Goal: Information Seeking & Learning: Learn about a topic

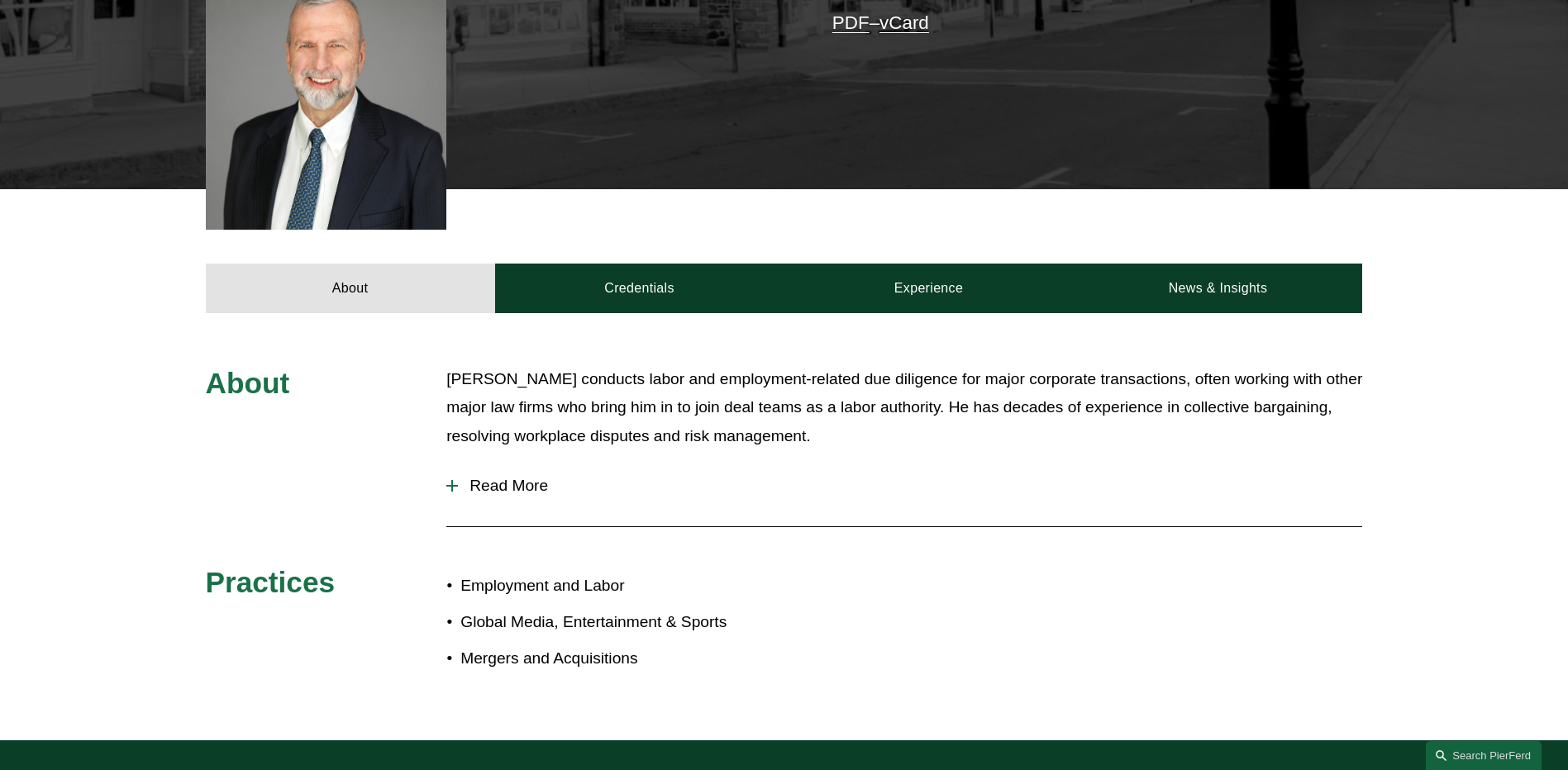
scroll to position [495, 0]
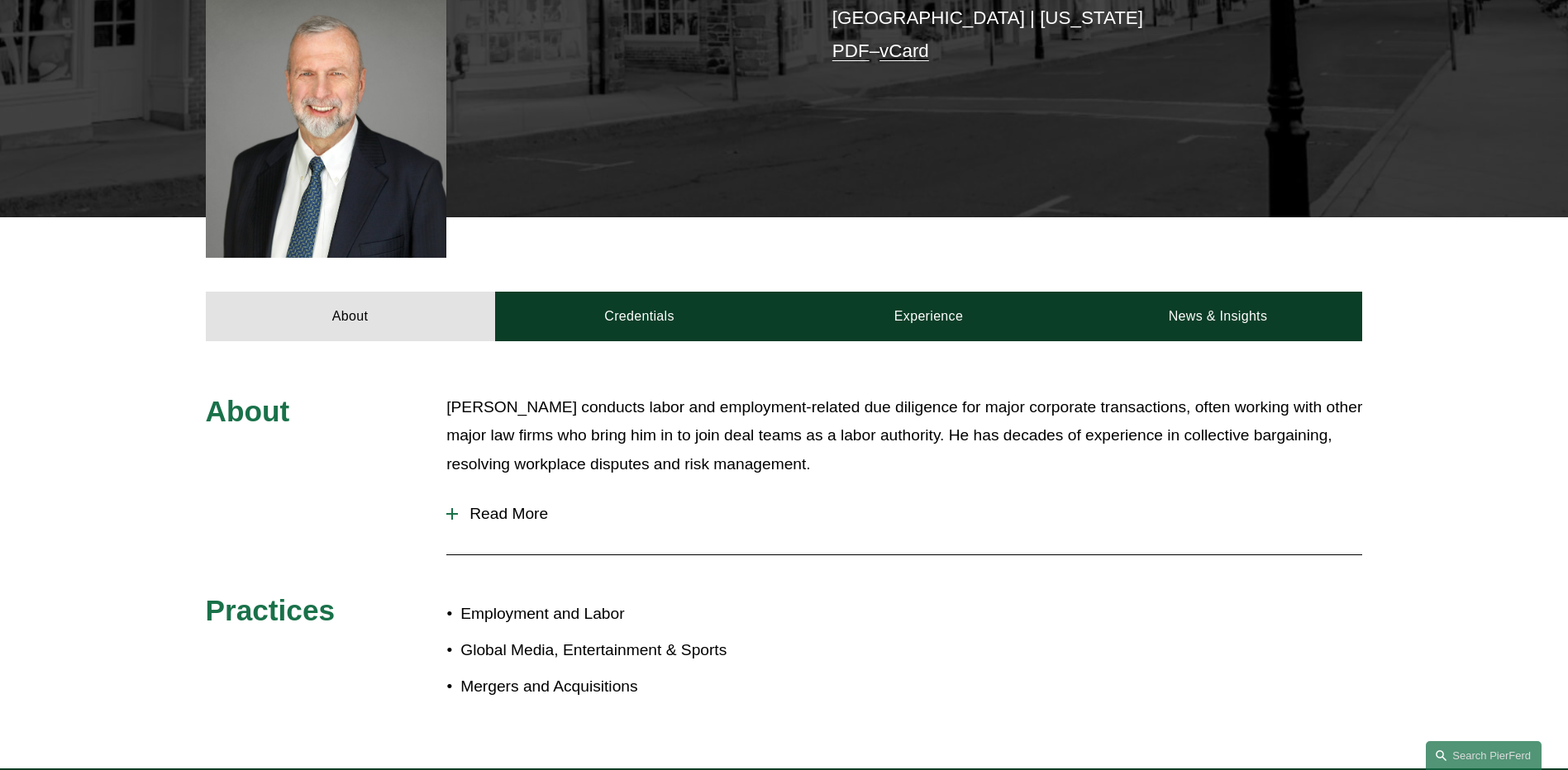
click at [521, 505] on span "Read More" at bounding box center [910, 513] width 904 height 18
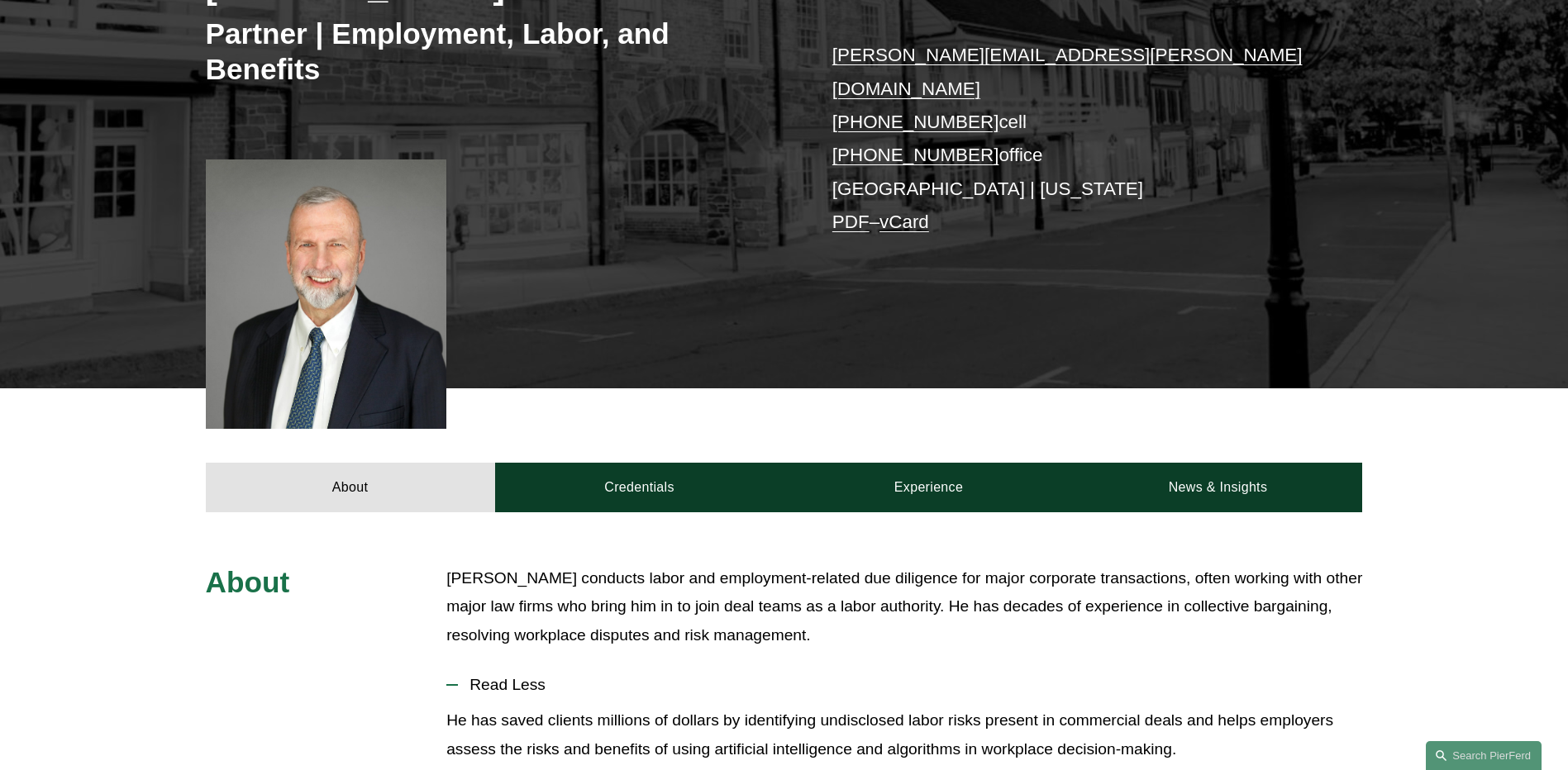
scroll to position [330, 0]
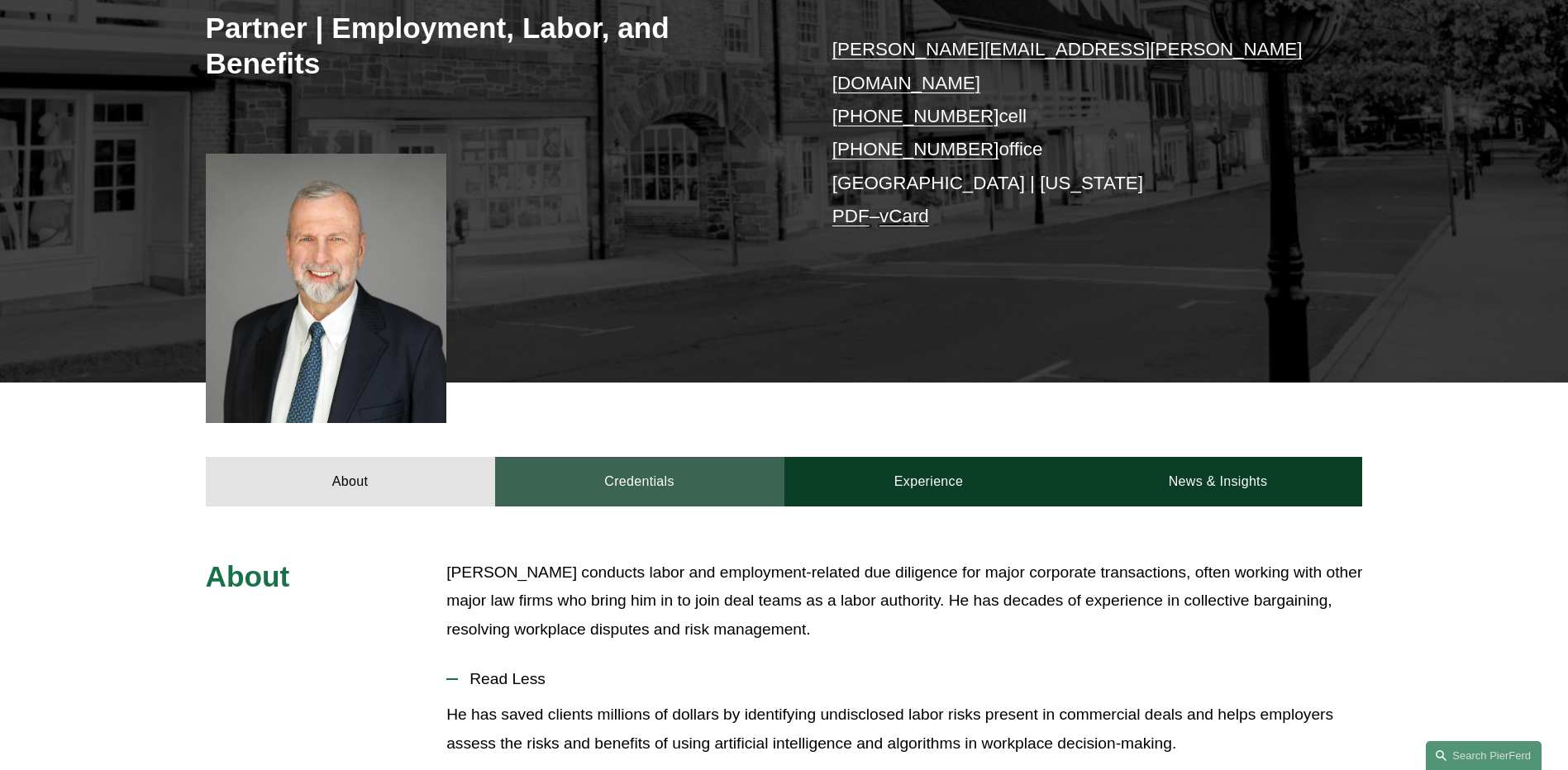
click at [635, 457] on link "Credentials" at bounding box center [639, 481] width 289 height 50
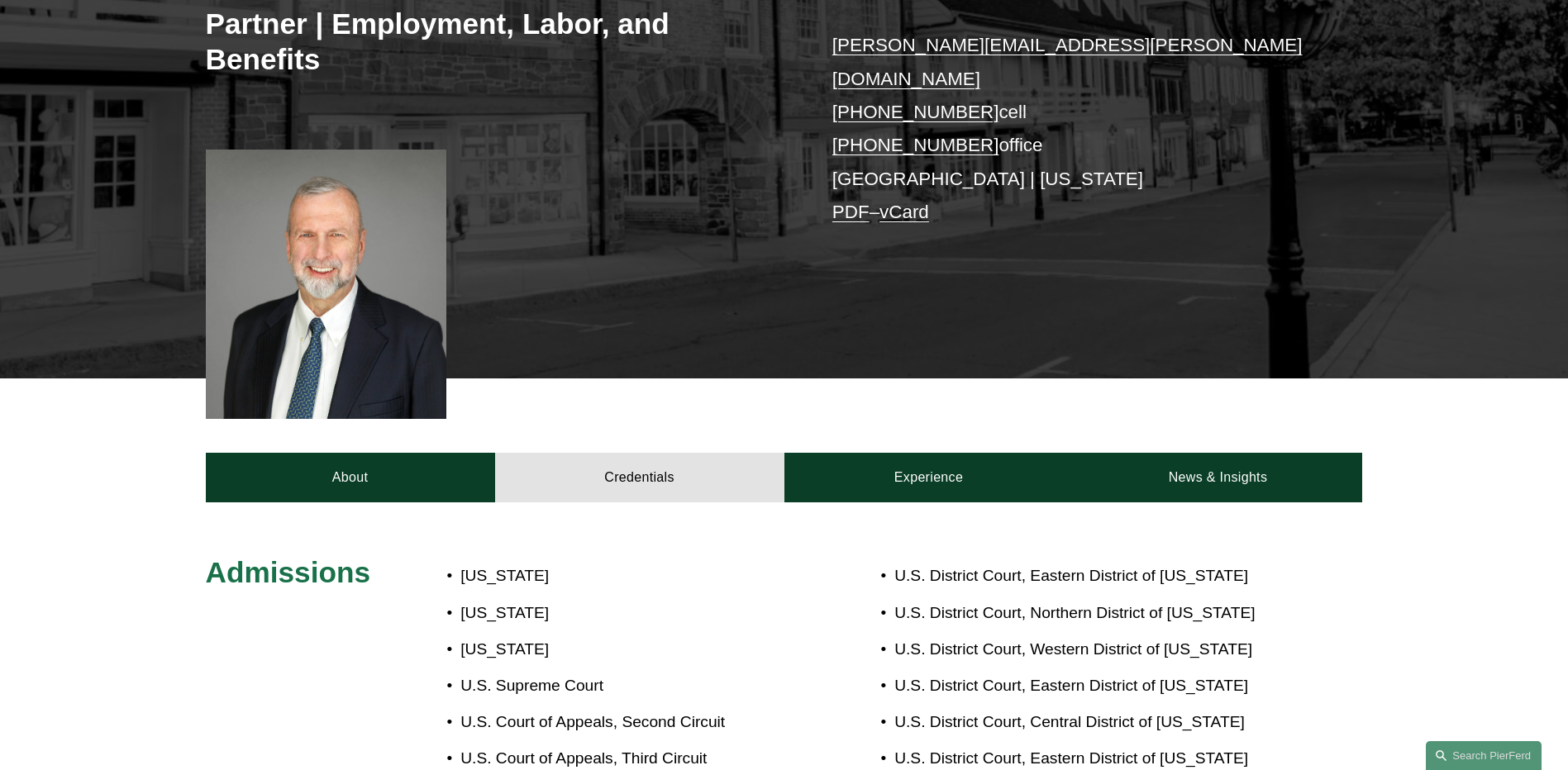
scroll to position [0, 0]
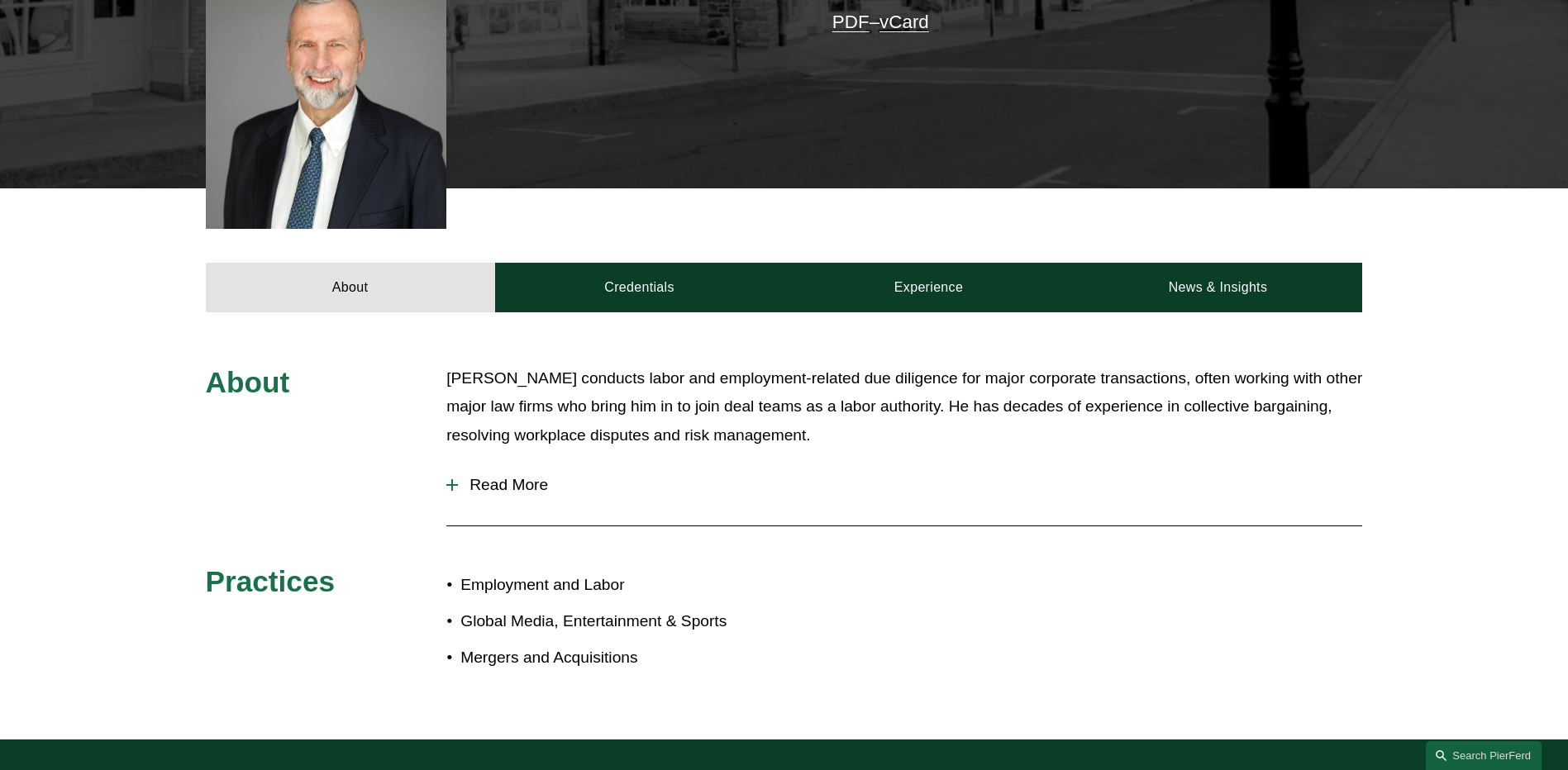
scroll to position [495, 0]
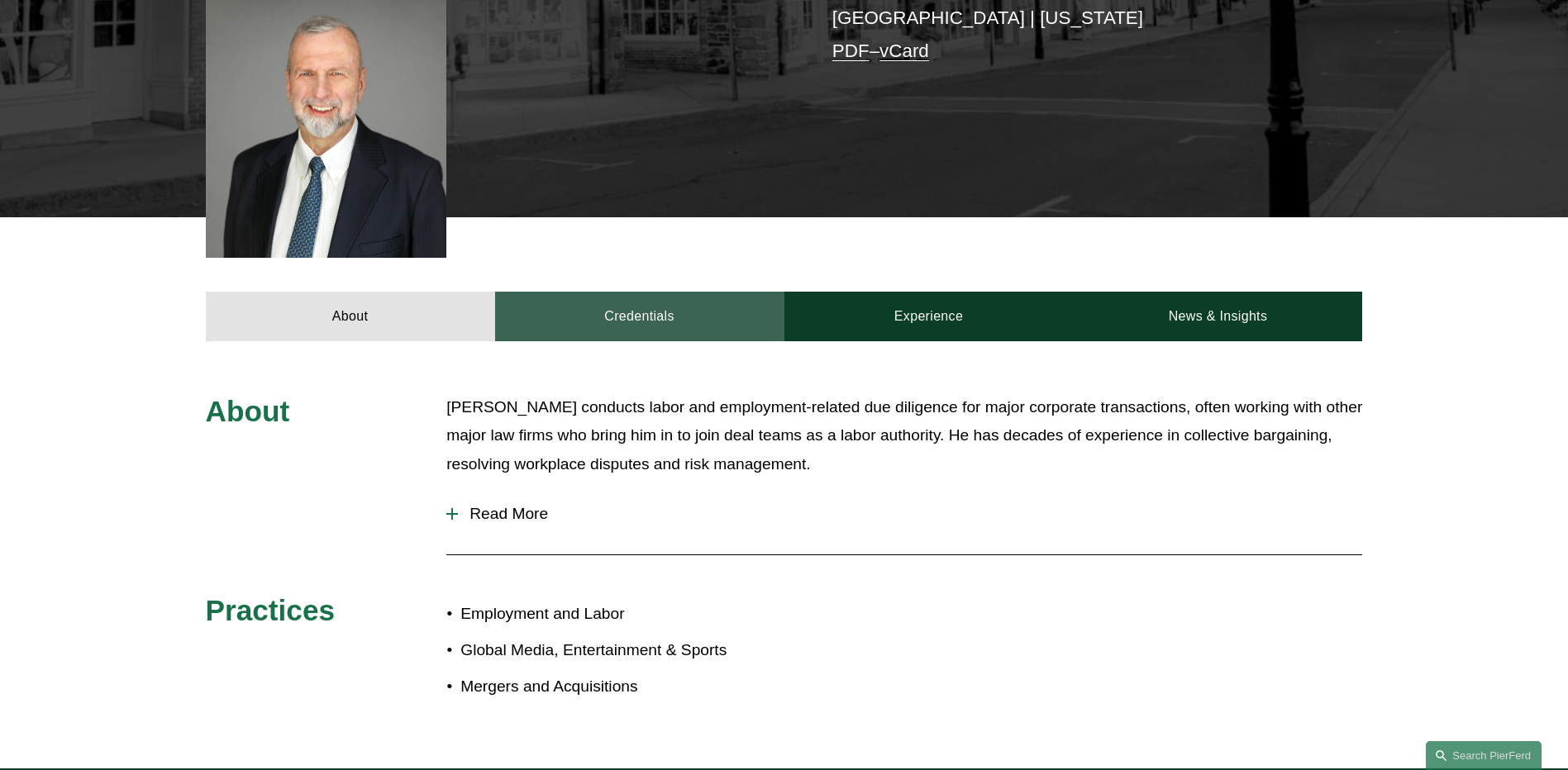
click at [620, 292] on link "Credentials" at bounding box center [639, 316] width 289 height 50
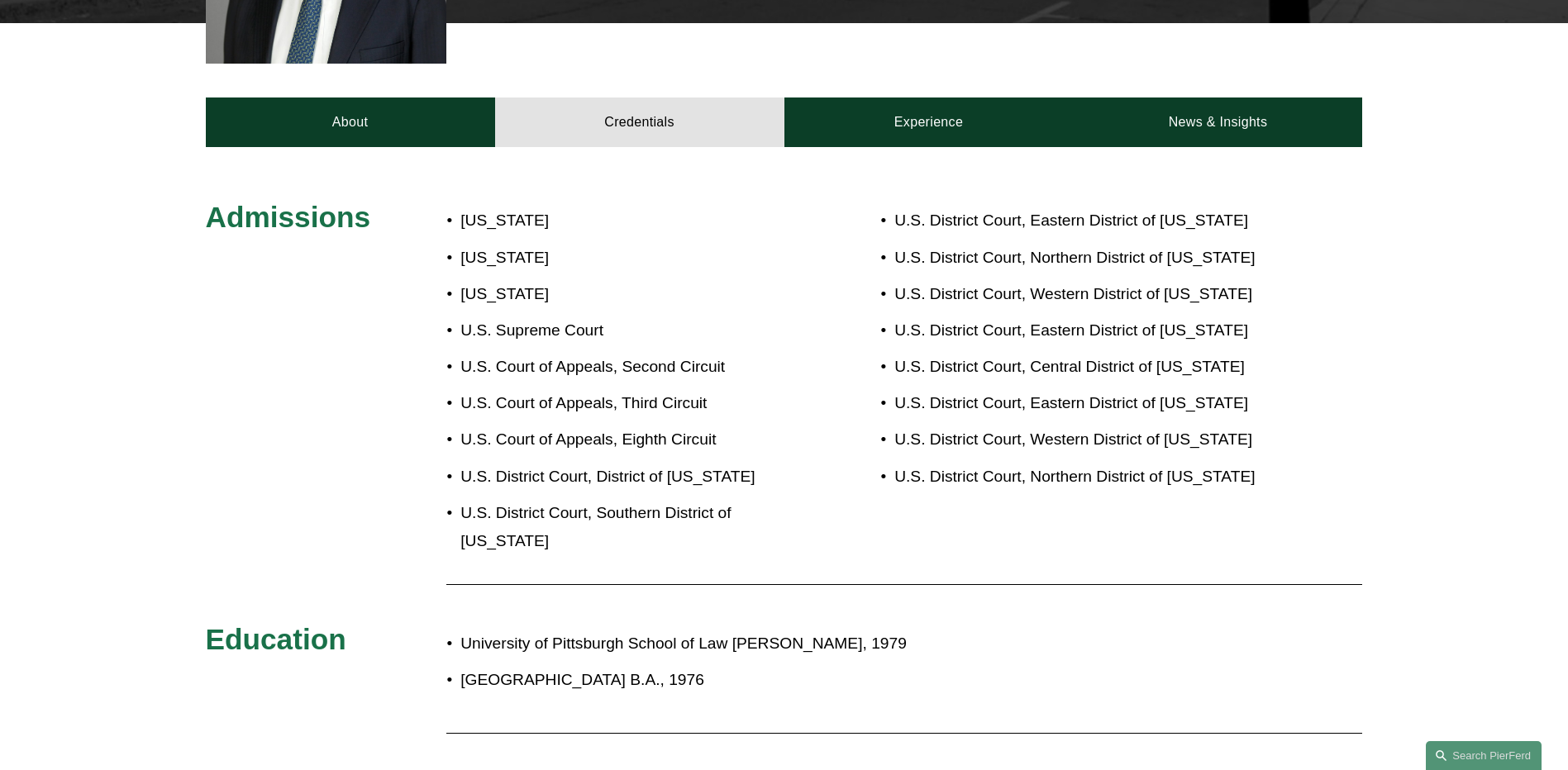
scroll to position [661, 0]
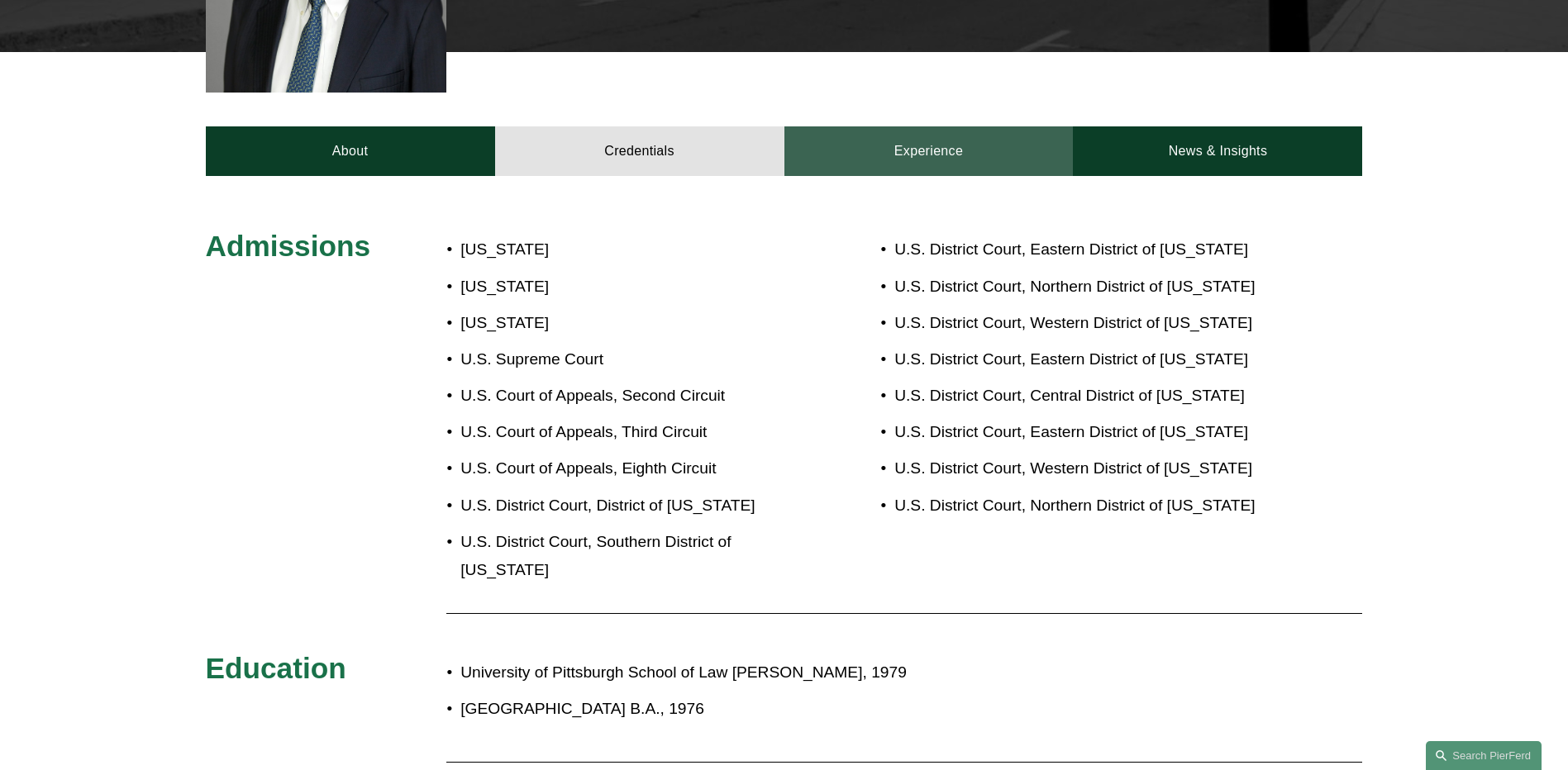
click at [942, 126] on link "Experience" at bounding box center [929, 151] width 289 height 50
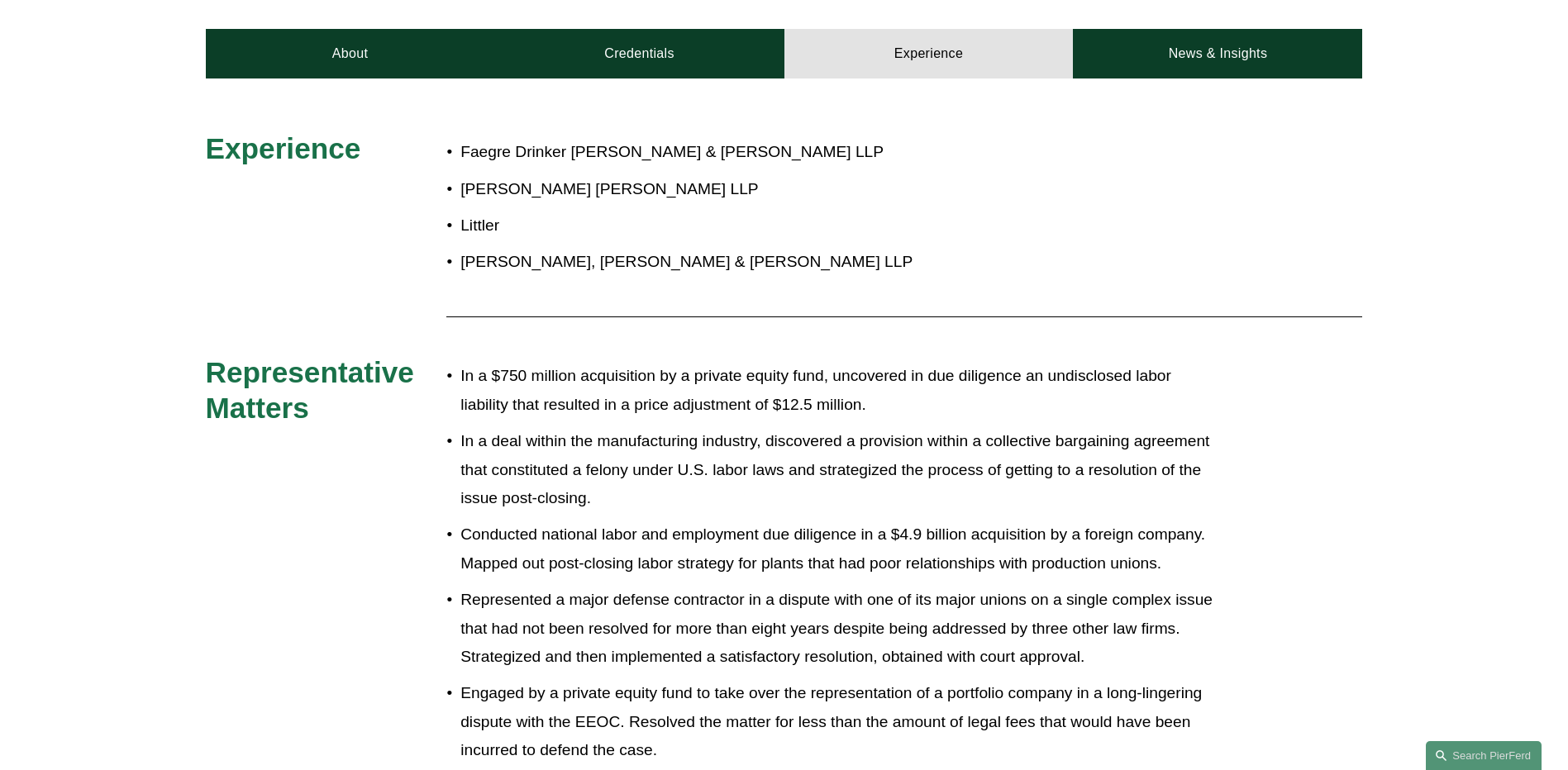
scroll to position [330, 0]
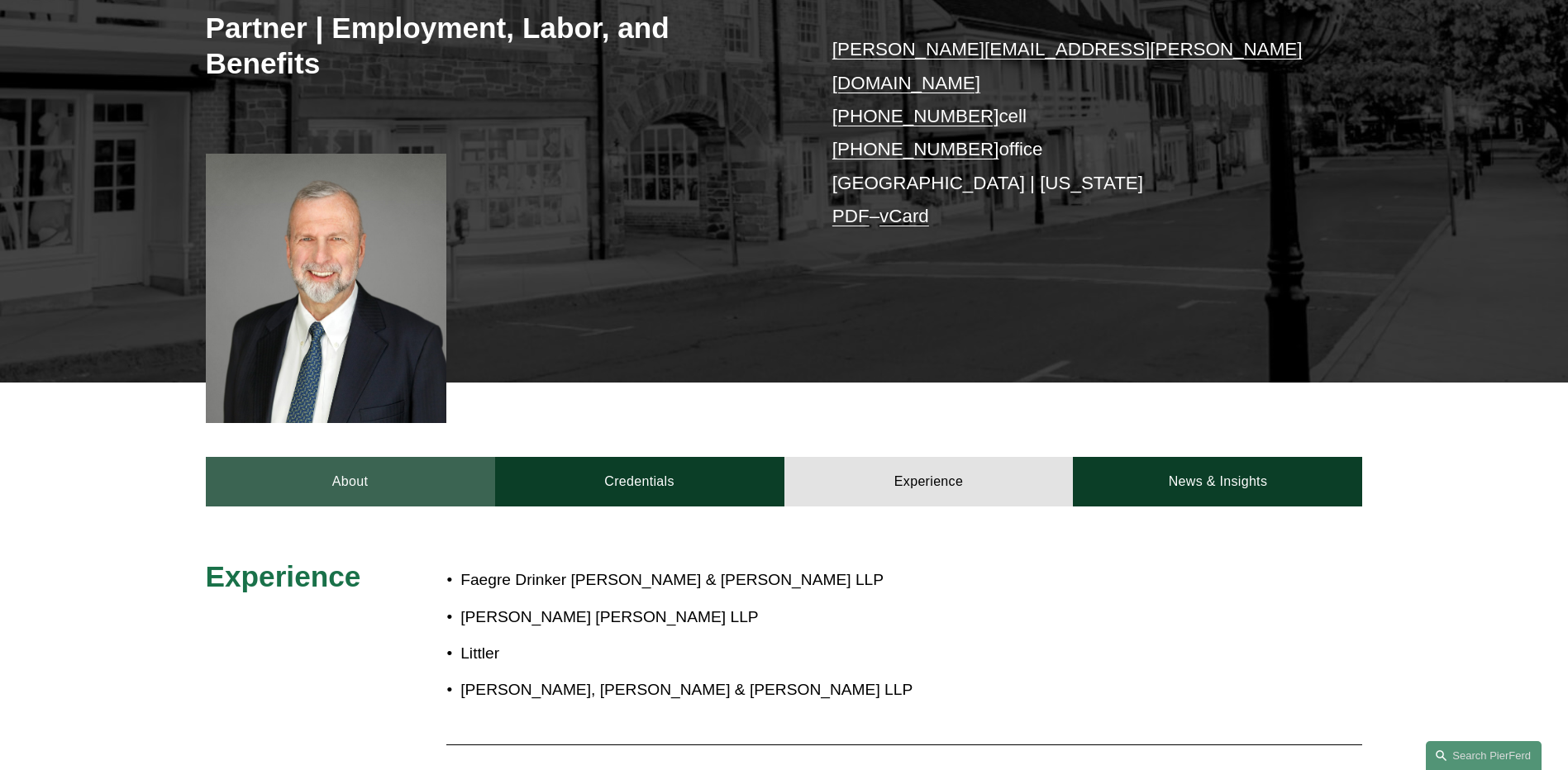
click at [354, 461] on link "About" at bounding box center [349, 481] width 289 height 50
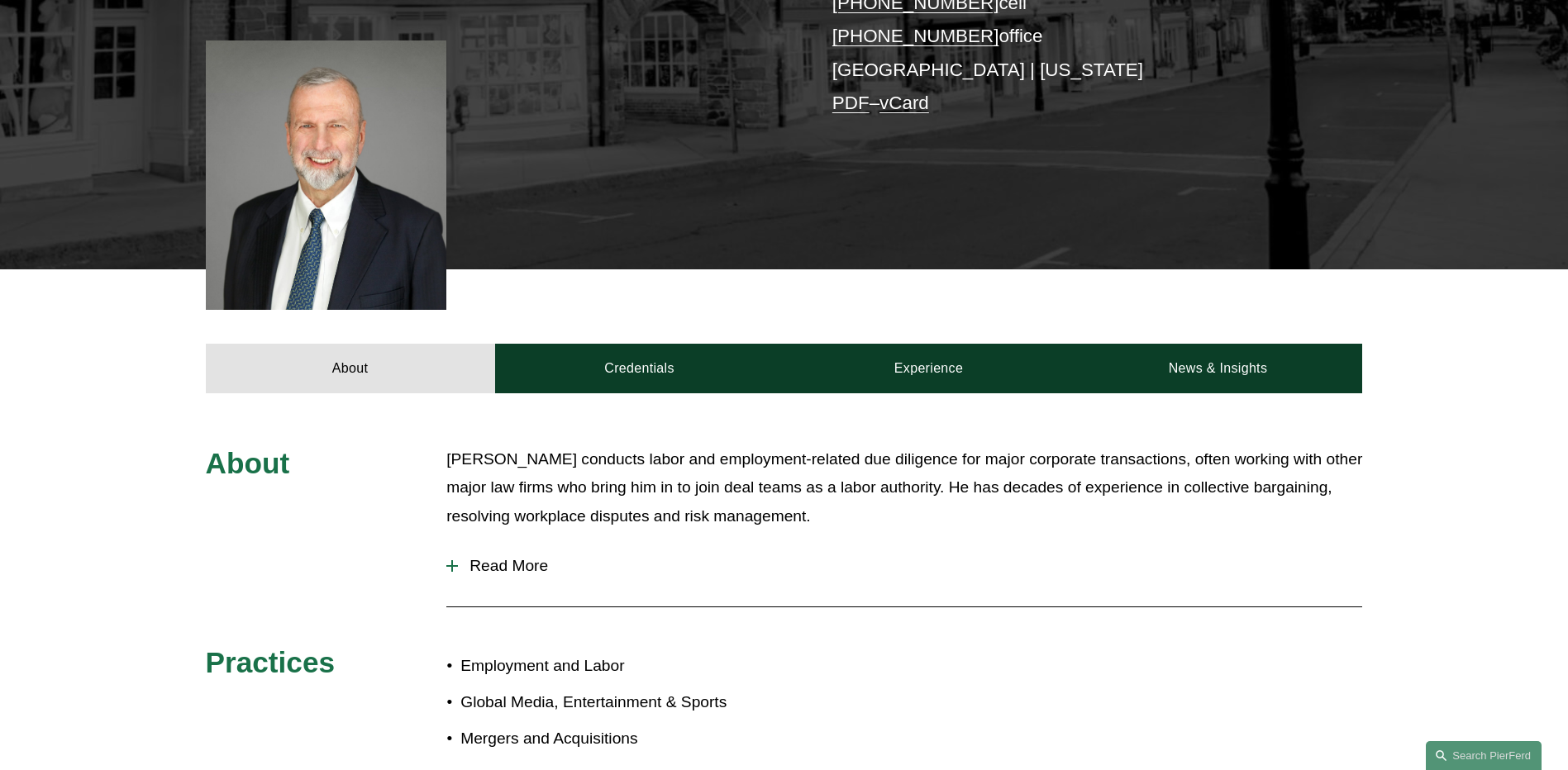
scroll to position [661, 0]
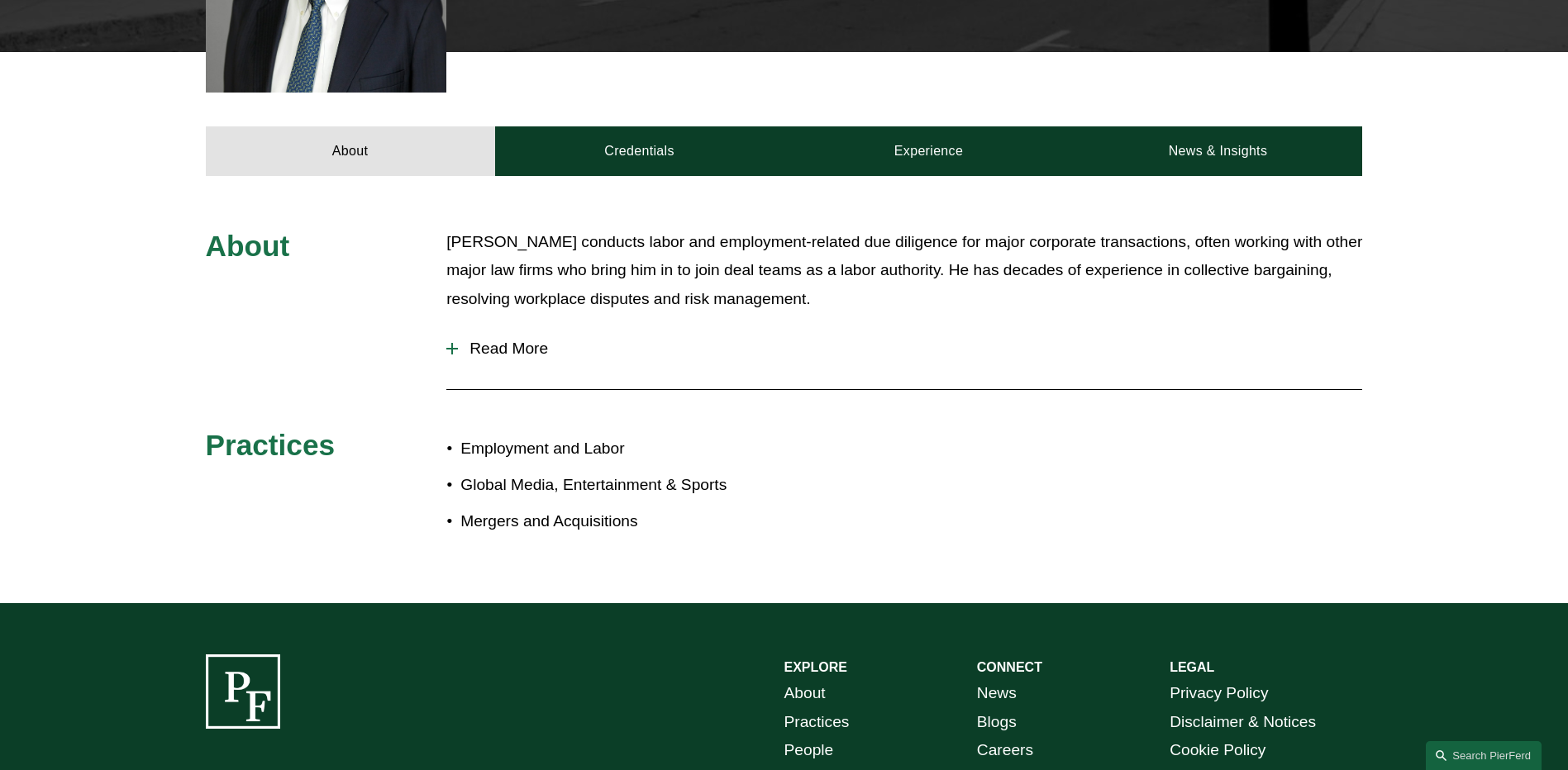
click at [484, 340] on span "Read More" at bounding box center [910, 348] width 904 height 18
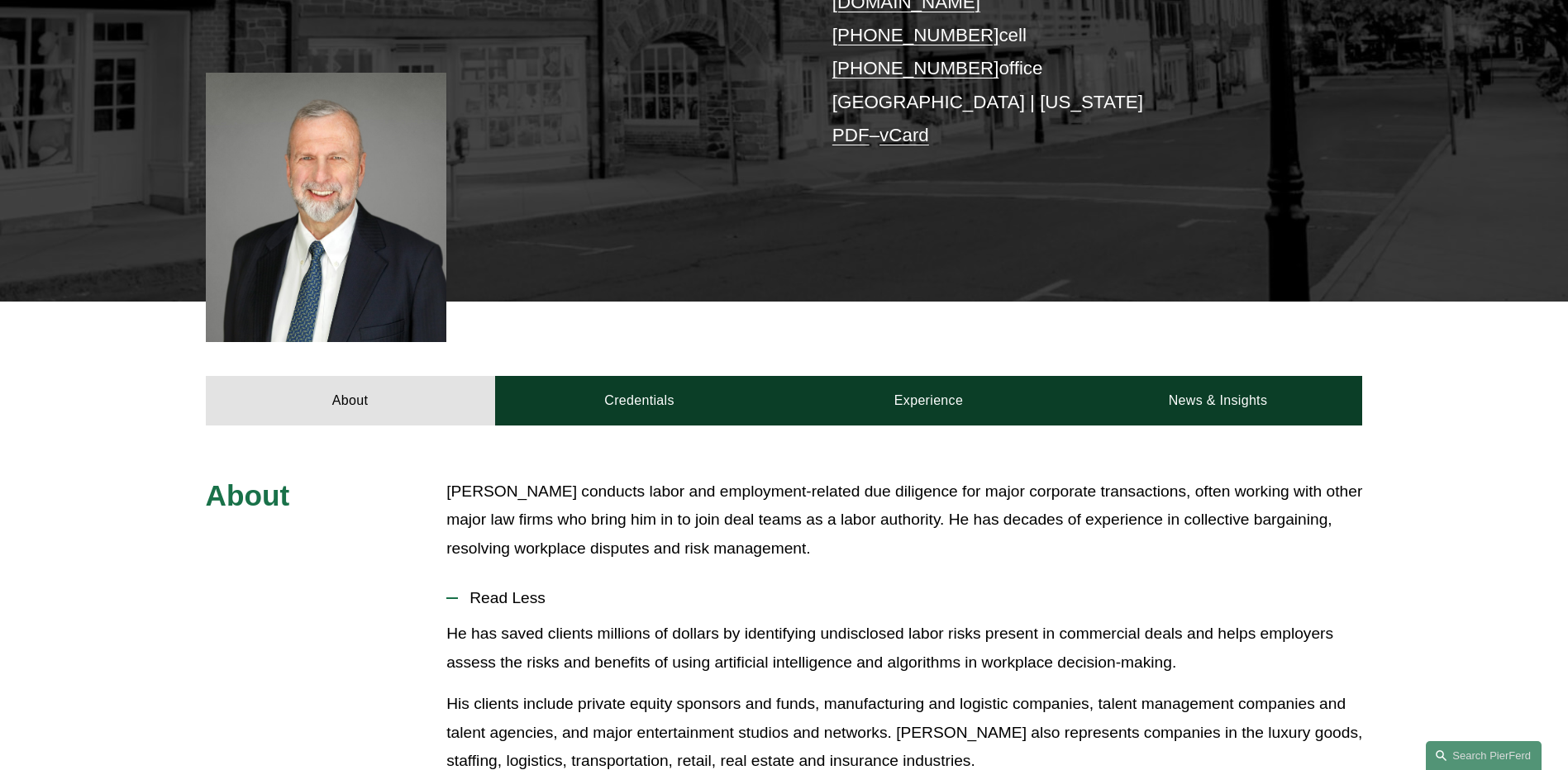
scroll to position [413, 0]
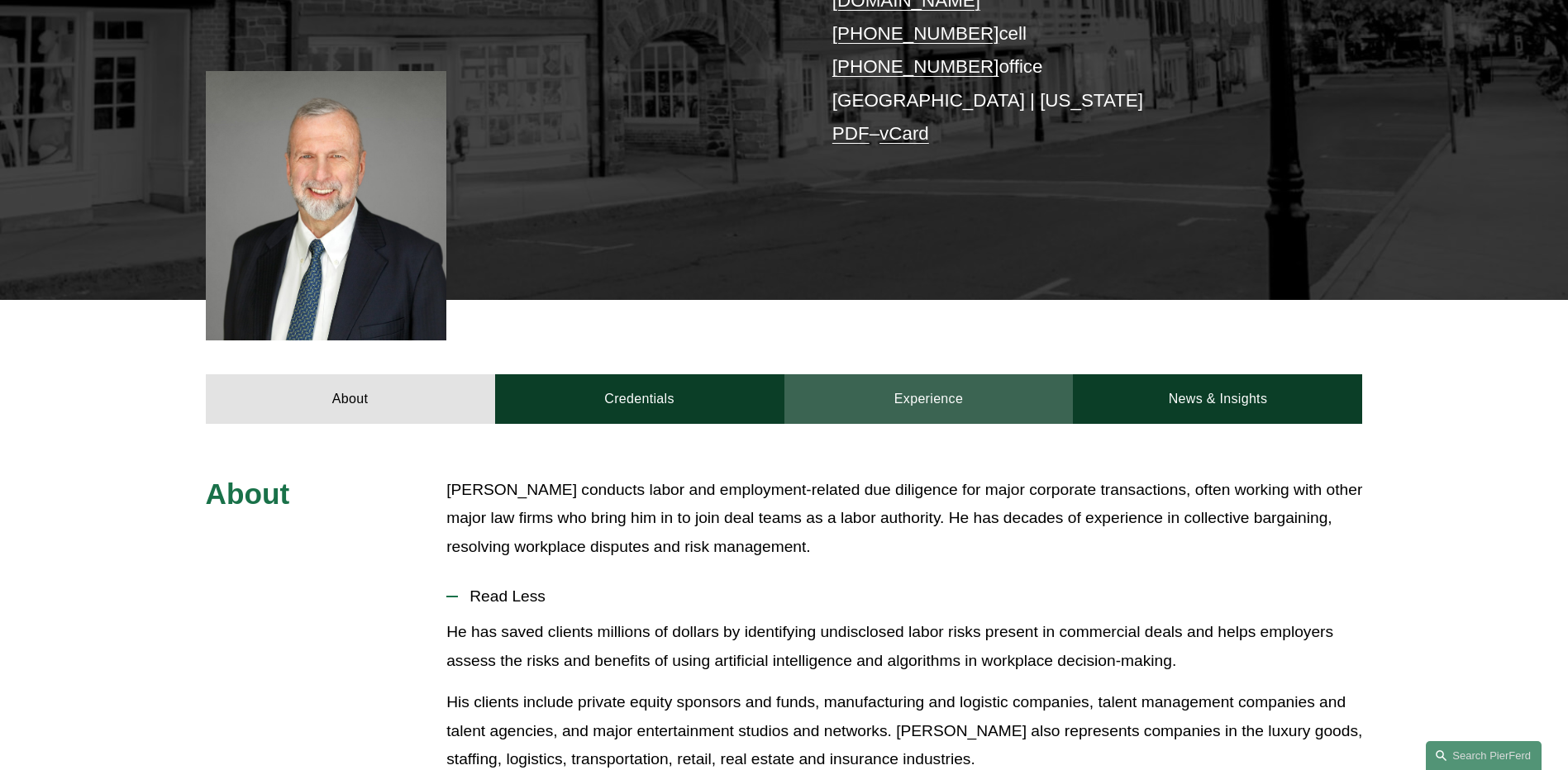
click at [935, 380] on link "Experience" at bounding box center [929, 398] width 289 height 50
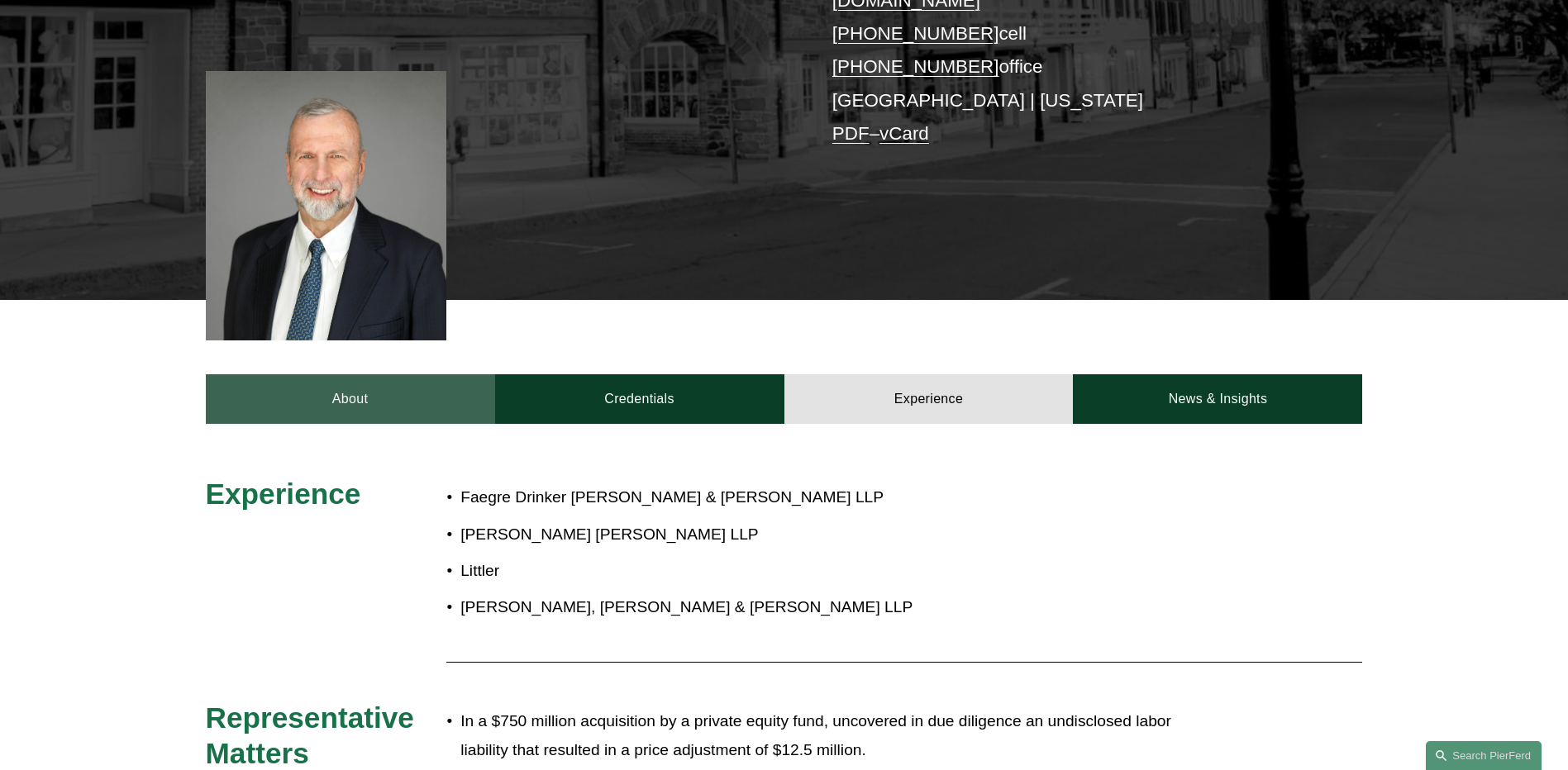
click at [354, 374] on link "About" at bounding box center [349, 398] width 289 height 50
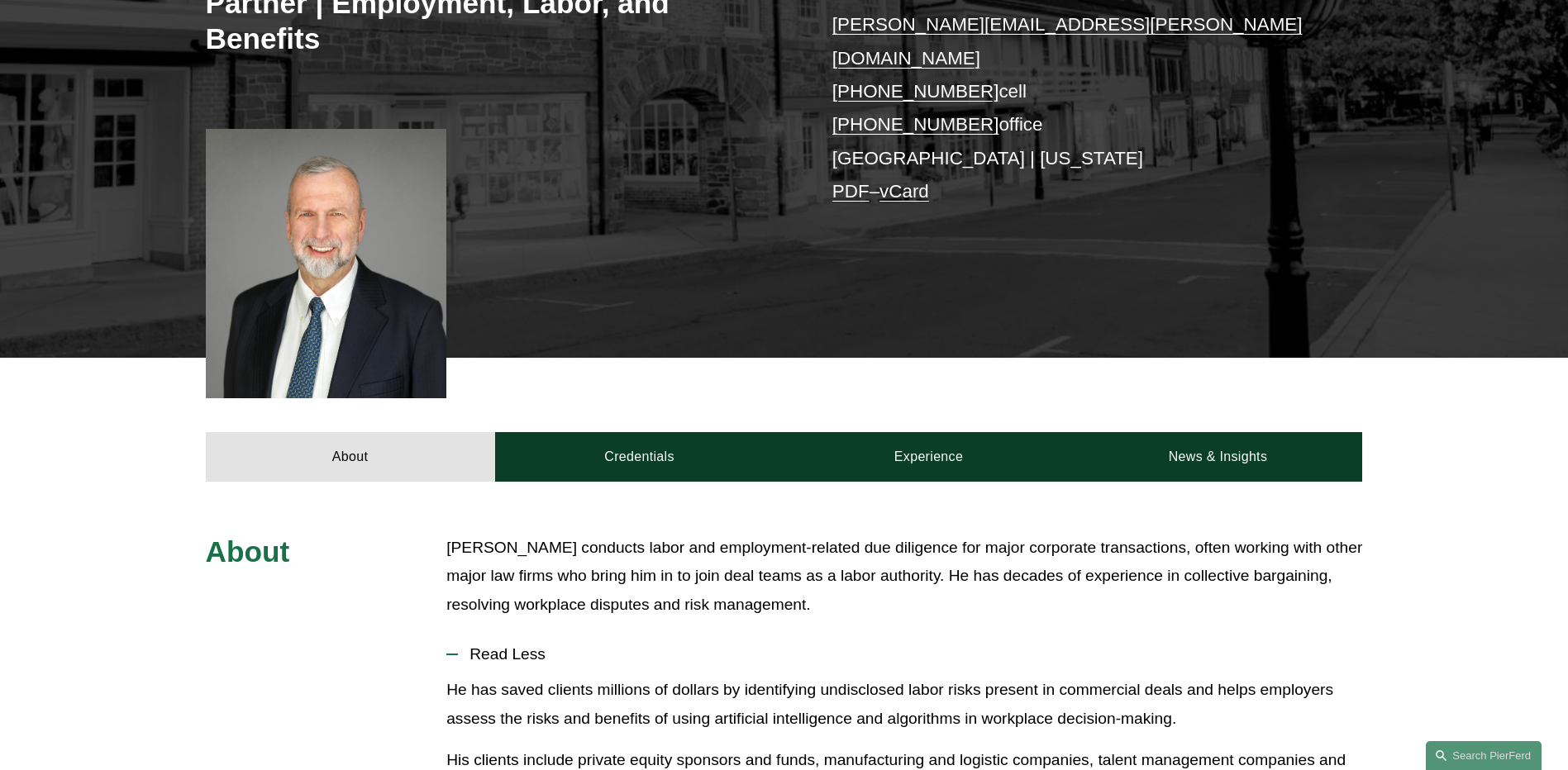
scroll to position [330, 0]
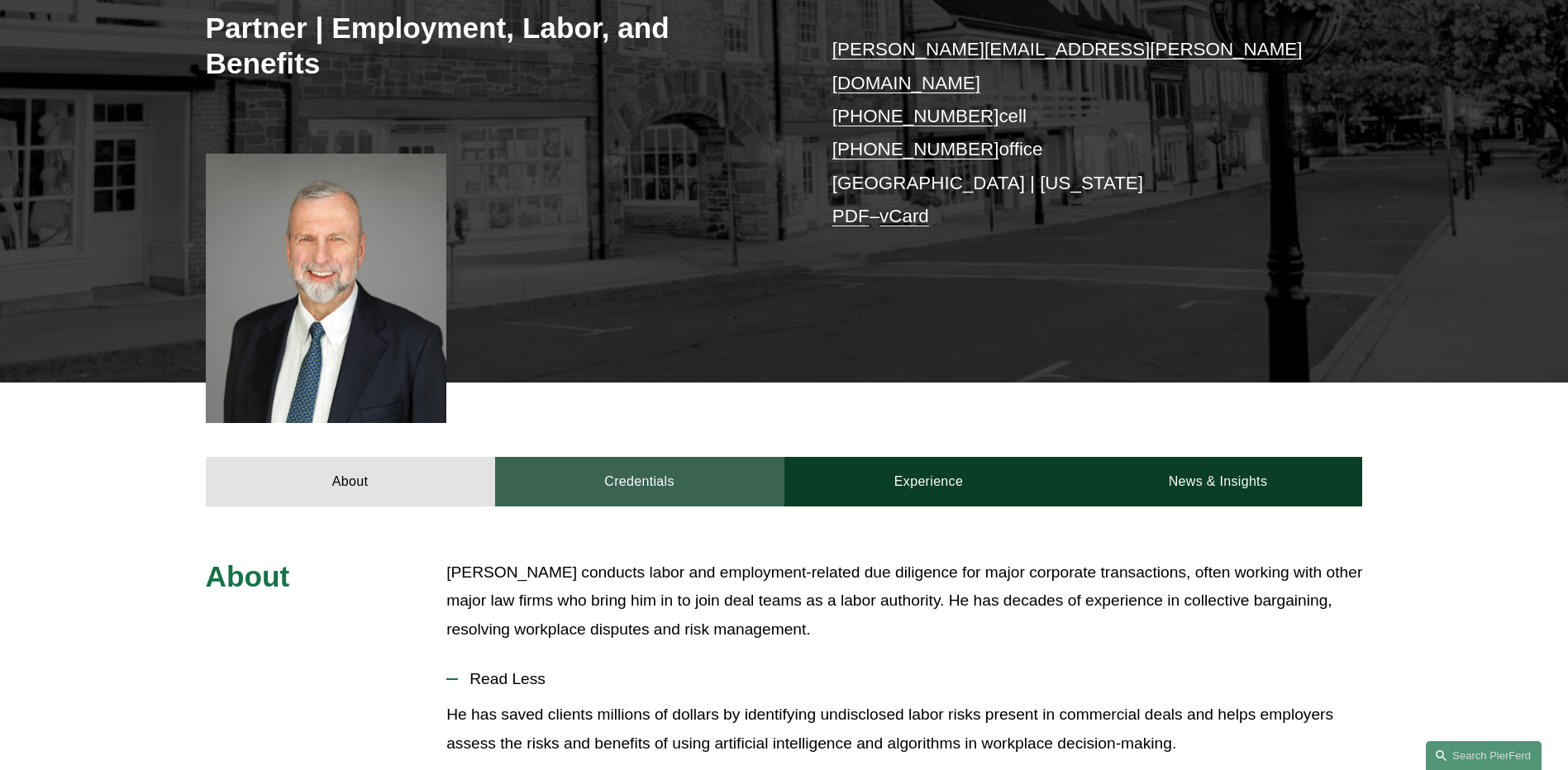
click at [613, 457] on link "Credentials" at bounding box center [639, 481] width 289 height 50
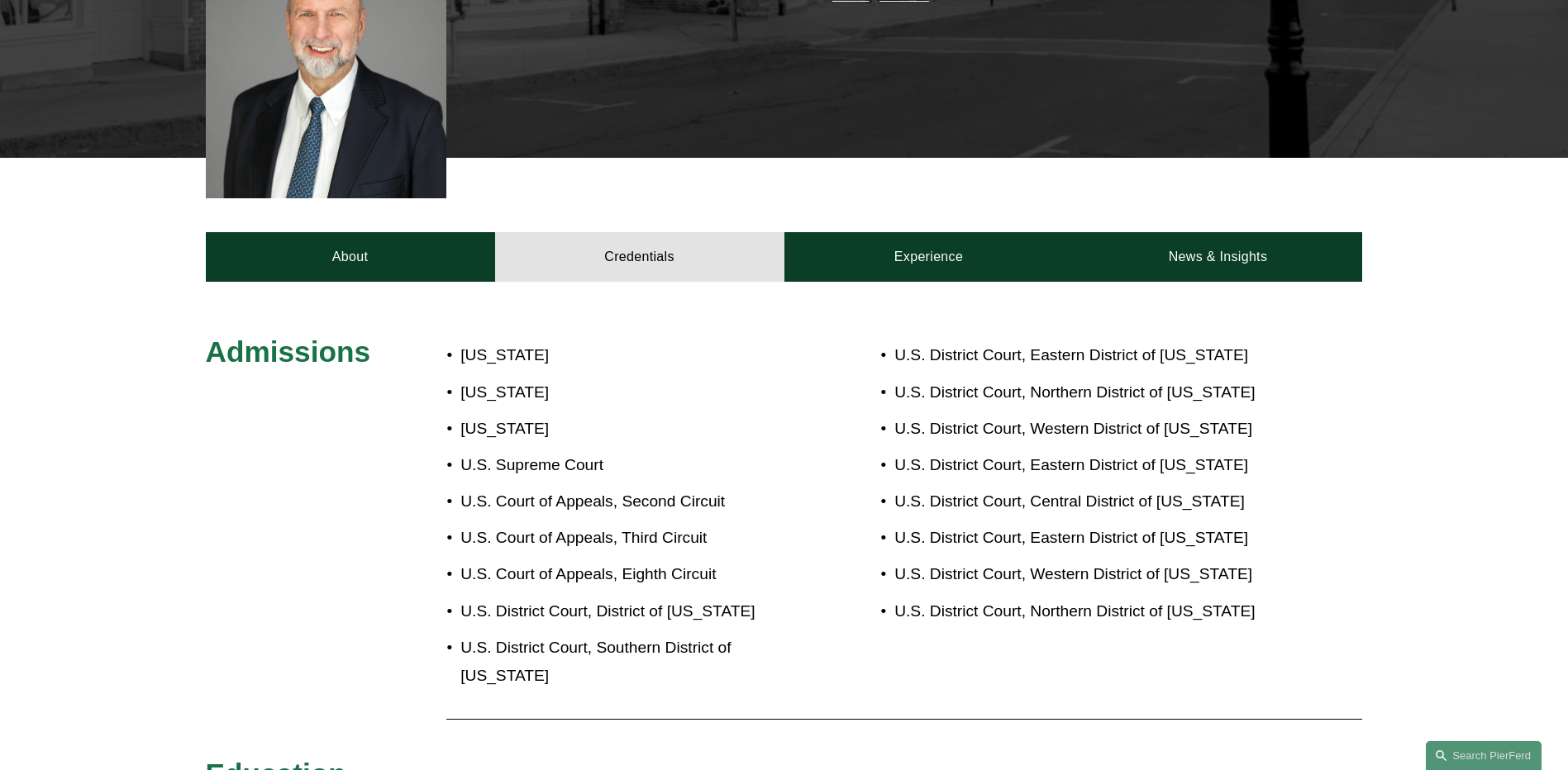
scroll to position [116, 0]
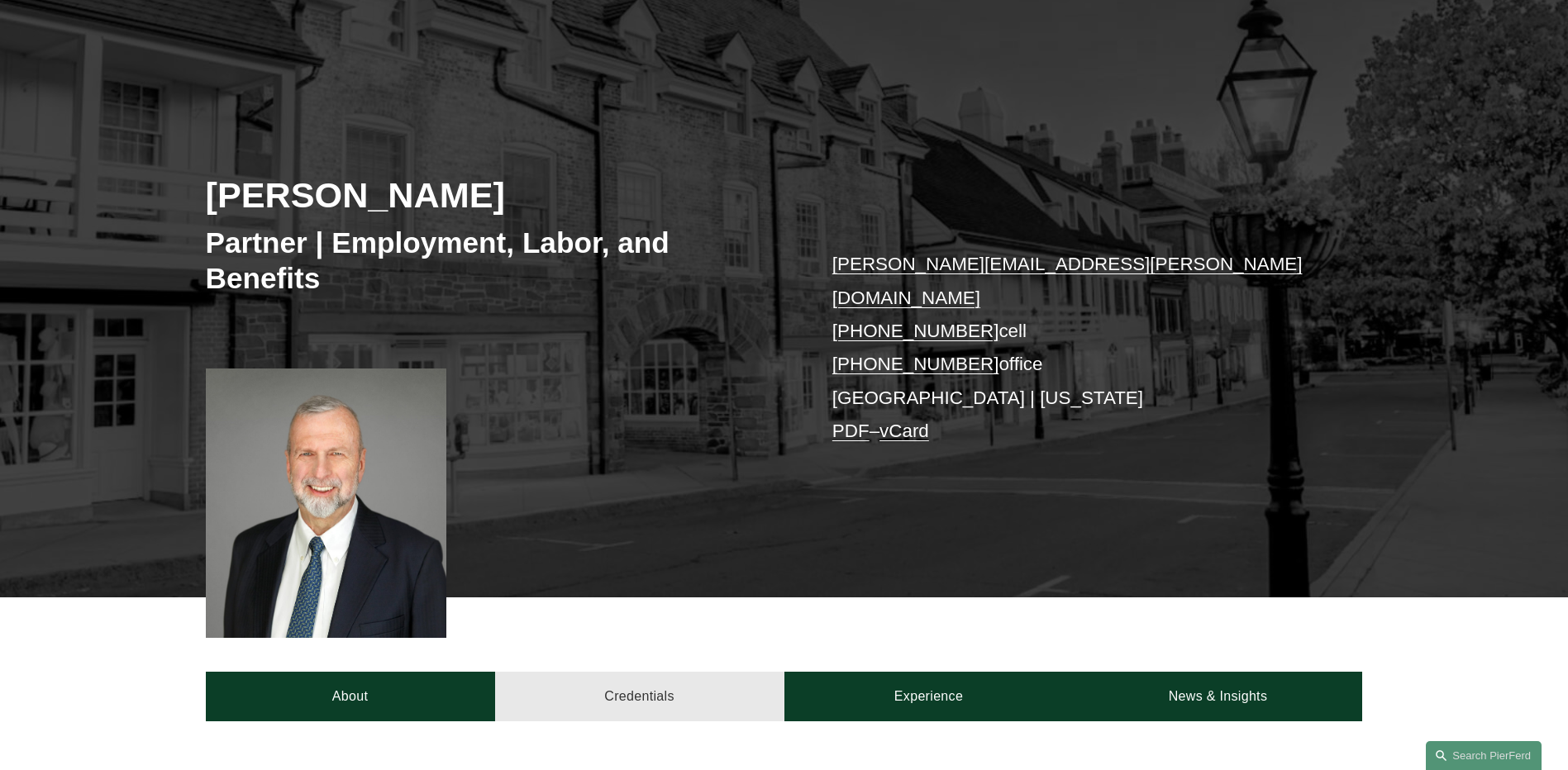
click at [668, 671] on link "Credentials" at bounding box center [639, 696] width 289 height 50
click at [632, 671] on link "Credentials" at bounding box center [639, 696] width 289 height 50
click at [924, 671] on link "Experience" at bounding box center [929, 696] width 289 height 50
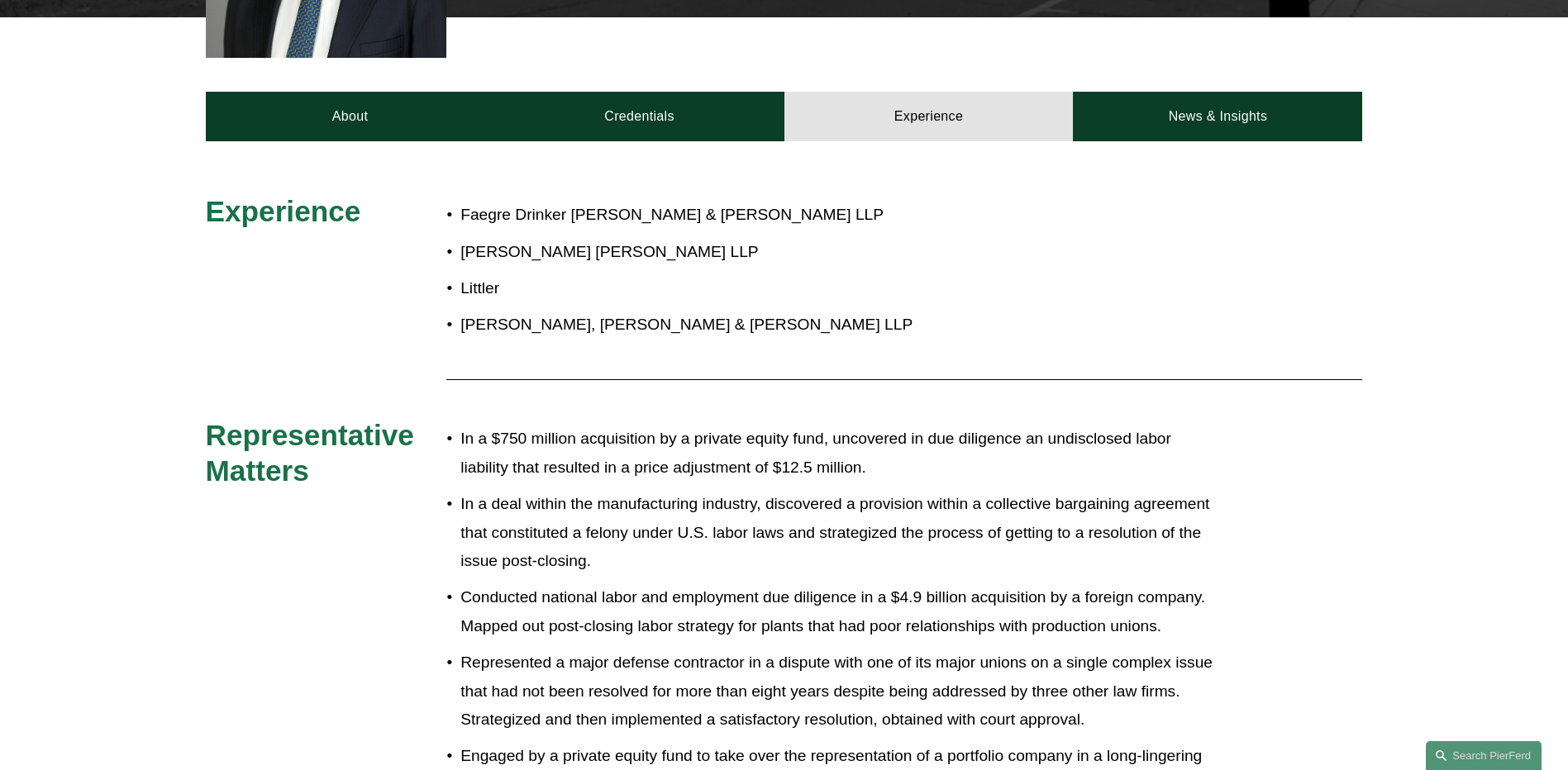
scroll to position [694, 0]
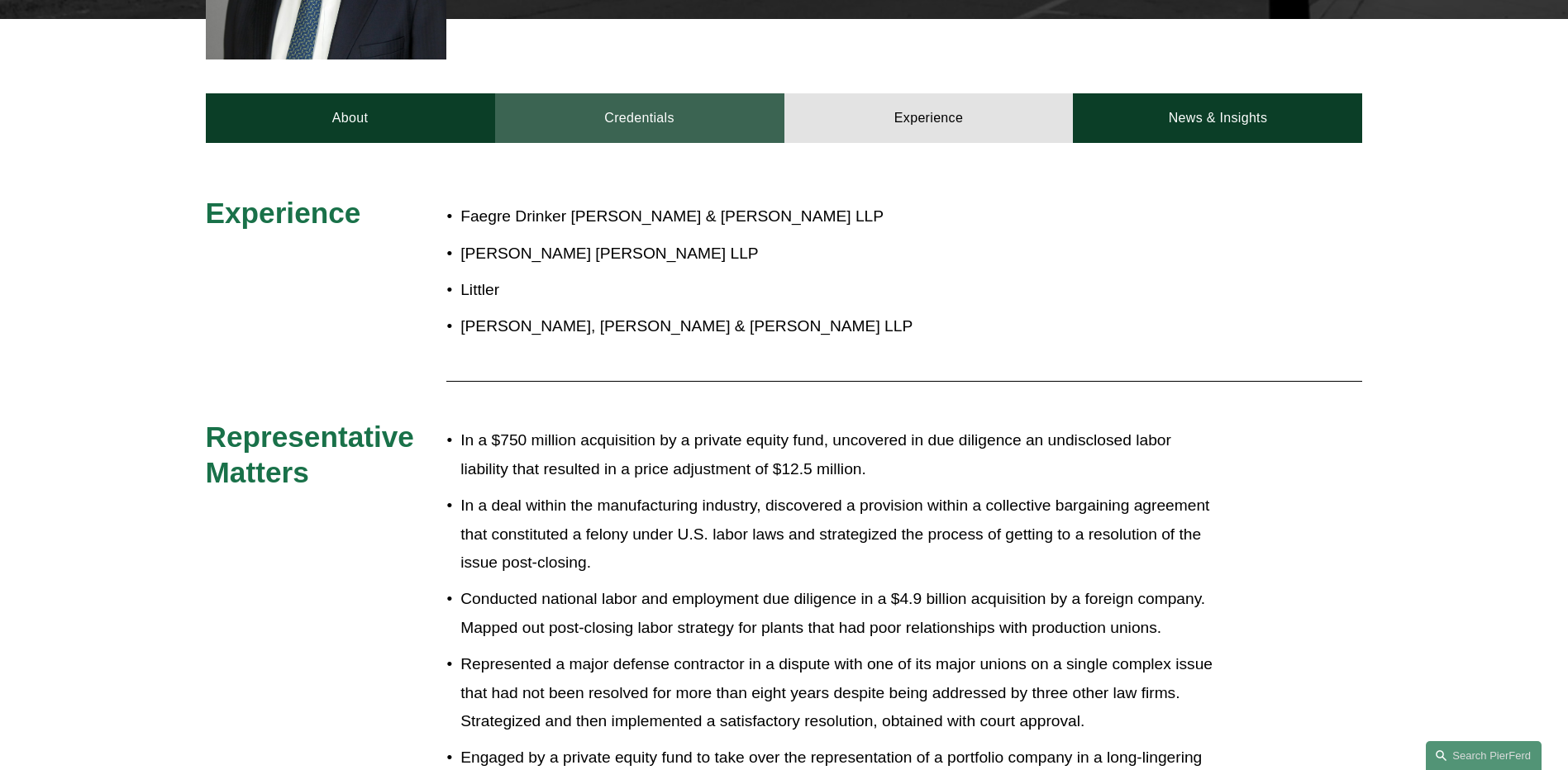
click at [649, 93] on link "Credentials" at bounding box center [639, 118] width 289 height 50
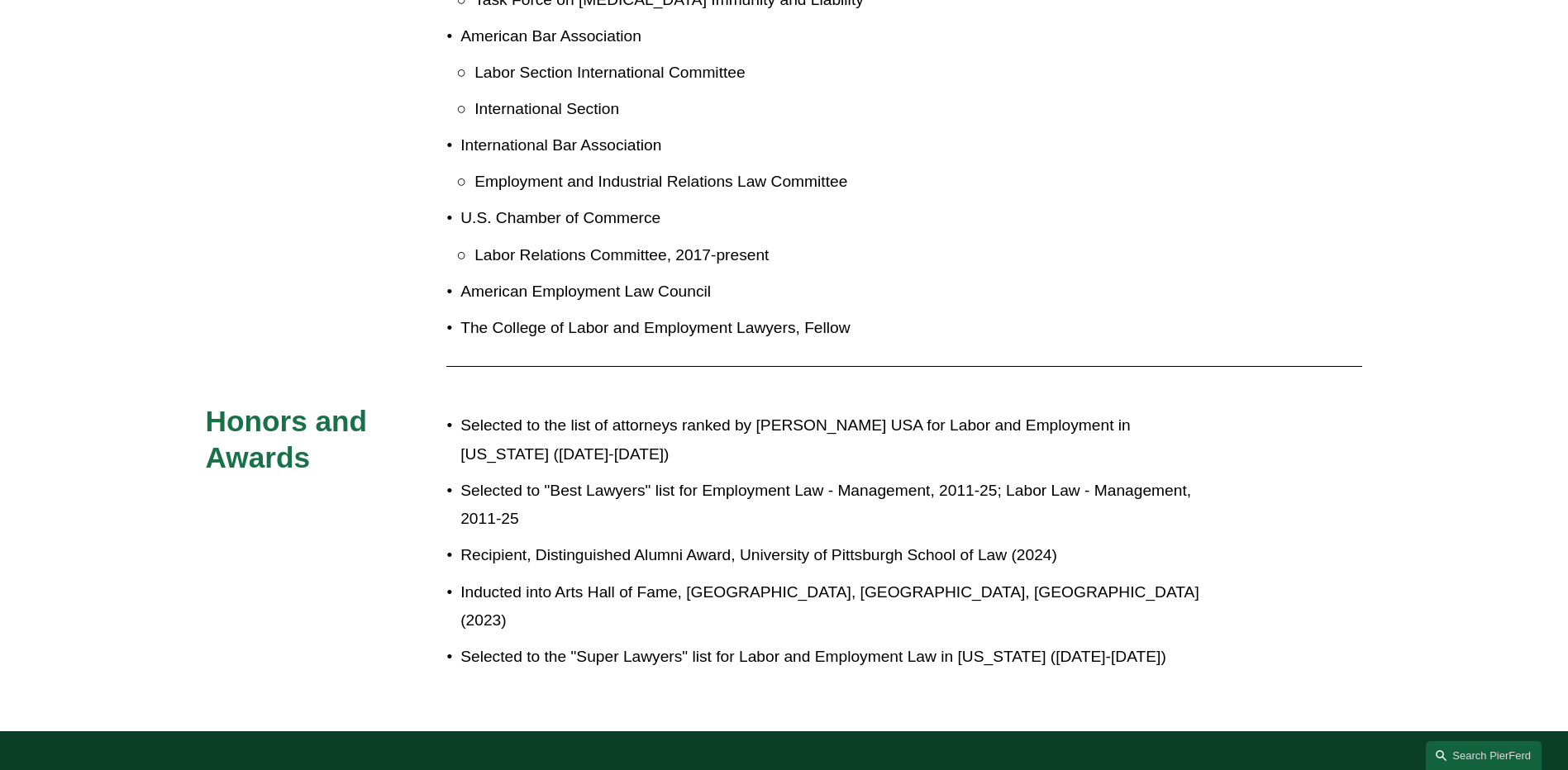
scroll to position [2015, 0]
